Goal: Communication & Community: Answer question/provide support

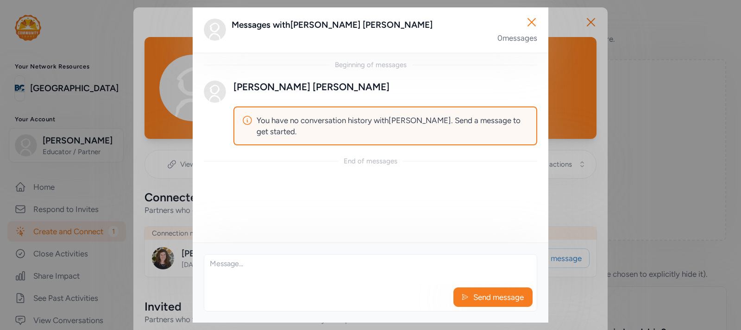
click at [247, 263] on textarea at bounding box center [370, 270] width 332 height 30
click at [265, 200] on div "Beginning of messages [PERSON_NAME] You have no conversation history with [PERS…" at bounding box center [370, 148] width 355 height 190
click at [268, 268] on textarea "Would you like" at bounding box center [370, 270] width 332 height 30
type textarea "Would you like more info on Food for Thought?"
click at [498, 301] on span "Send message" at bounding box center [498, 297] width 52 height 11
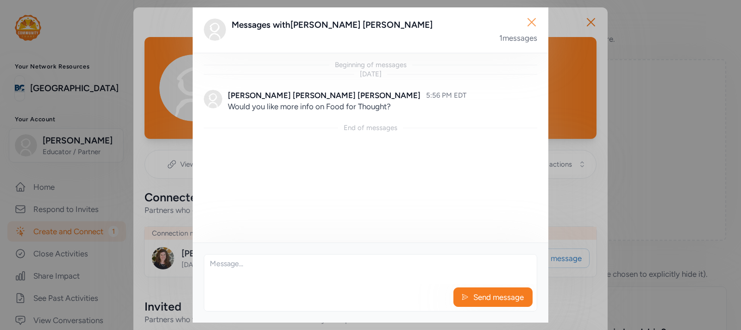
click at [532, 20] on icon "button" at bounding box center [531, 22] width 15 height 15
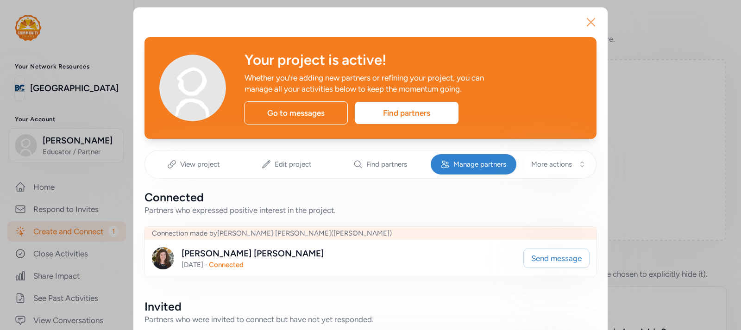
click at [587, 19] on icon "button" at bounding box center [590, 22] width 7 height 7
